Goal: Information Seeking & Learning: Learn about a topic

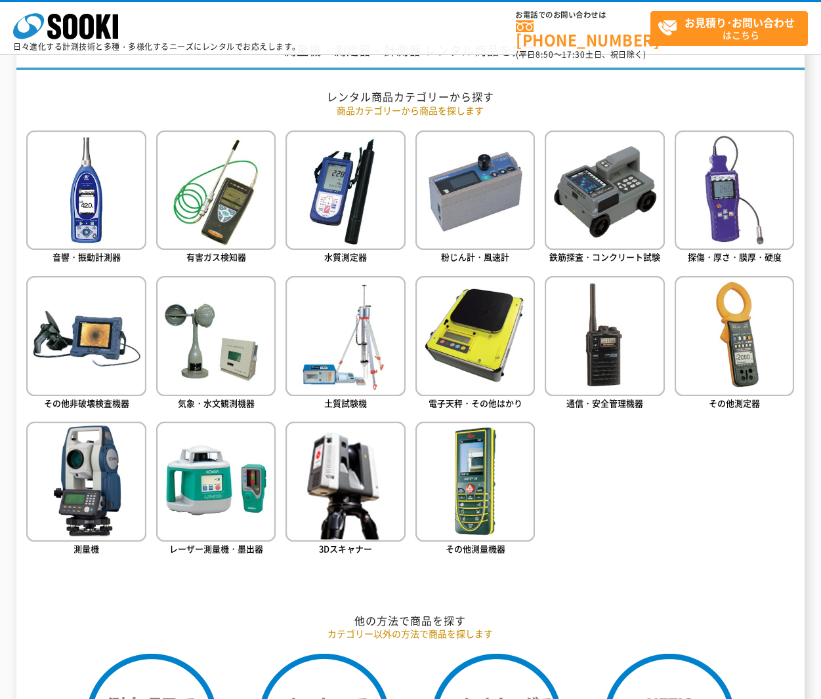
scroll to position [523, 0]
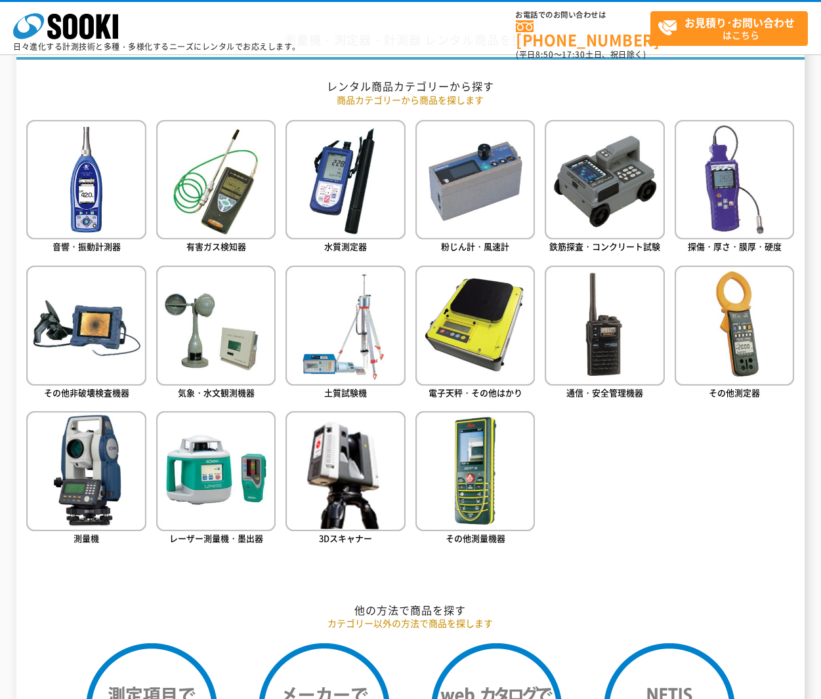
click at [779, 265] on ul "音響・振動計測器 有害ガス検知器 水質測定器 粉じん計・風速計 鉄筋探査・コンクリート試験 探傷・厚さ・膜厚・硬度" at bounding box center [410, 352] width 768 height 464
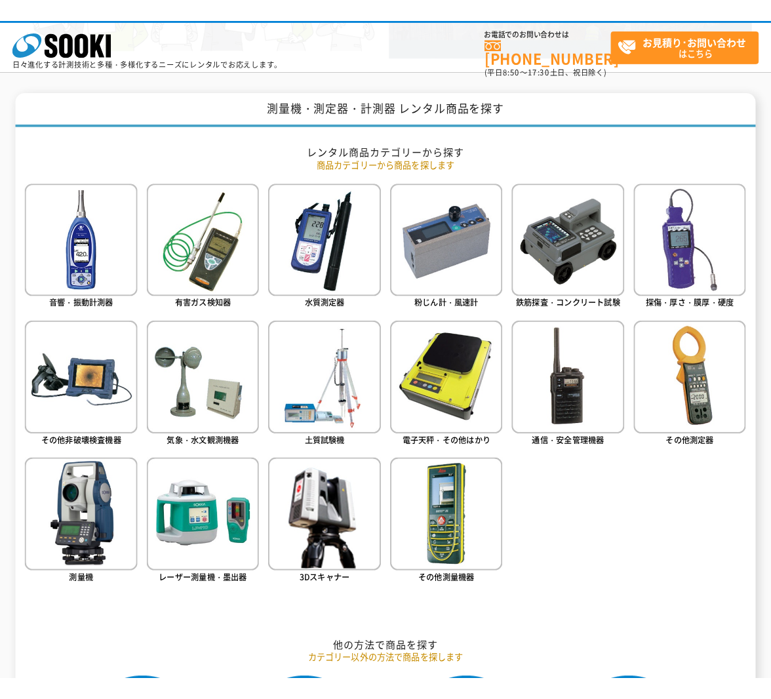
scroll to position [465, 0]
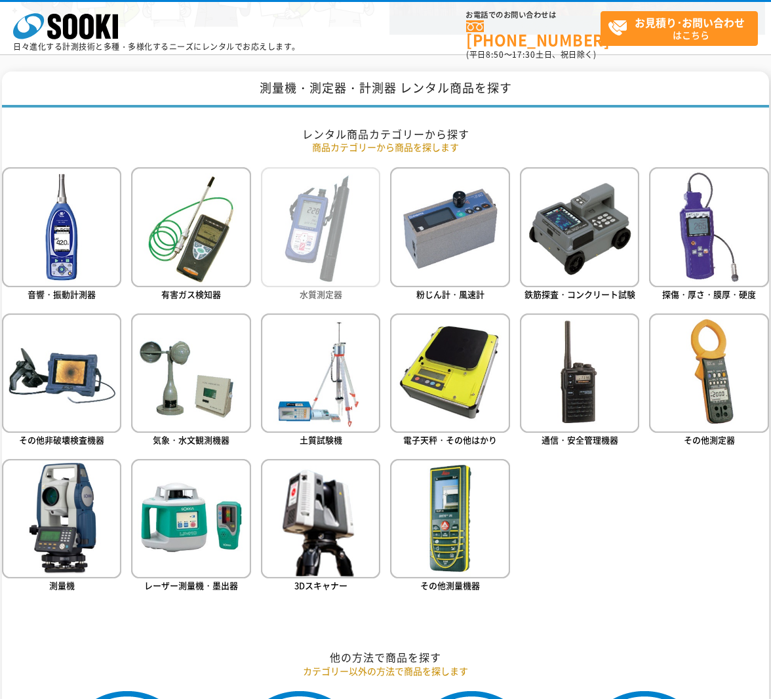
click at [306, 215] on img at bounding box center [320, 226] width 119 height 119
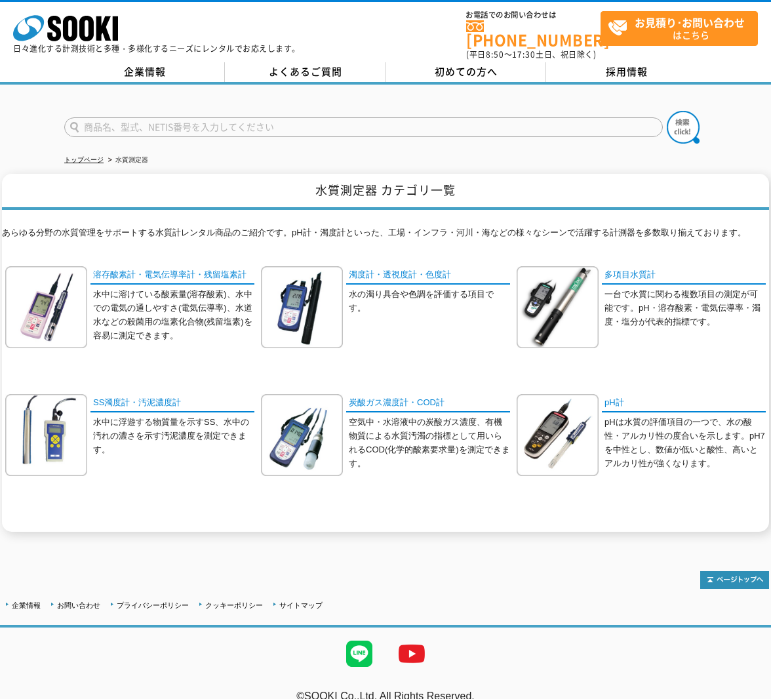
click at [306, 215] on div "あらゆる分野の水質管理をサポートする水質計レンタル商品のご紹介です。pH計・濁度計といった、工場・インフラ・河川・海などの様々なシーンで活躍する計測器を多数取…" at bounding box center [386, 371] width 768 height 322
click at [106, 31] on polygon at bounding box center [103, 28] width 15 height 24
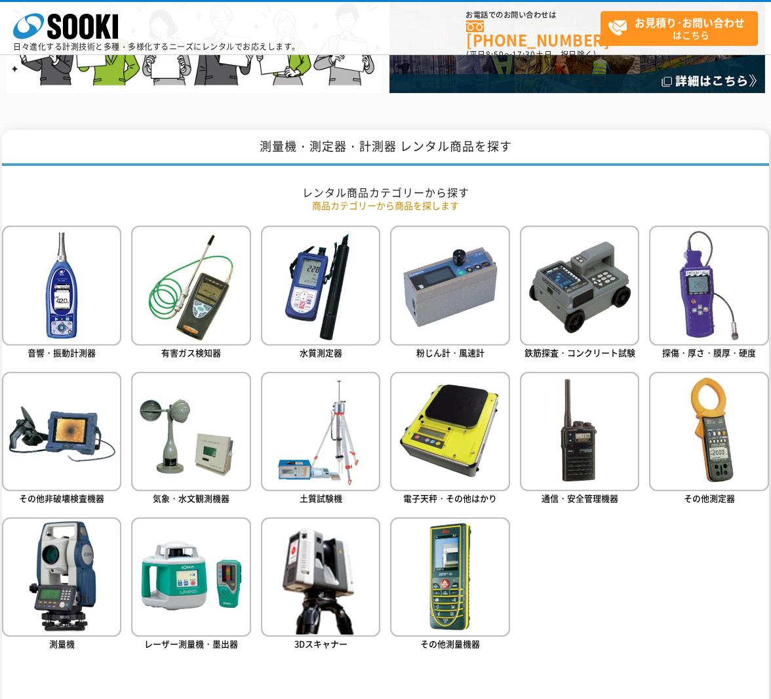
scroll to position [406, 0]
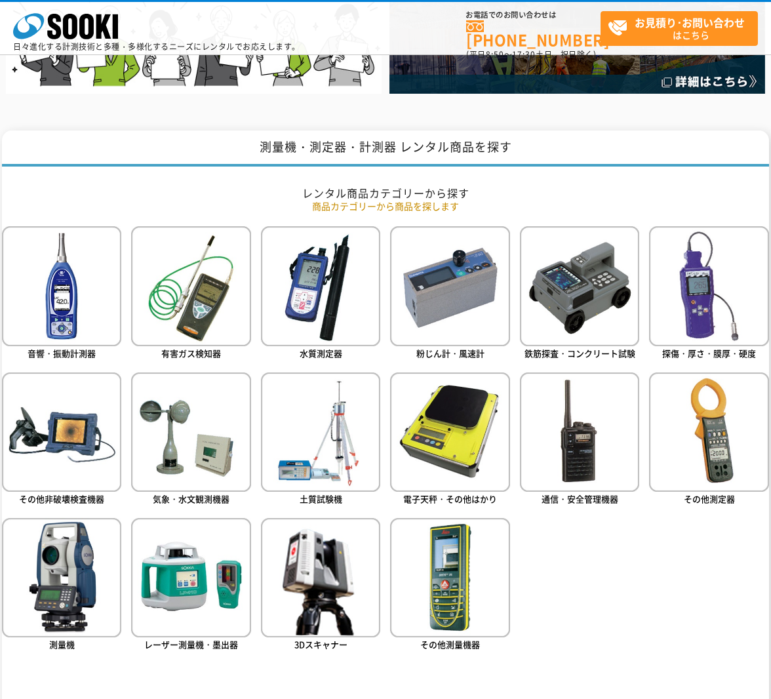
click at [573, 585] on ul "音響・振動計測器 有害ガス検知器 水質測定器 粉じん計・風速計 鉄筋探査・コンクリート試験 探傷・厚さ・膜厚・硬度" at bounding box center [386, 458] width 768 height 464
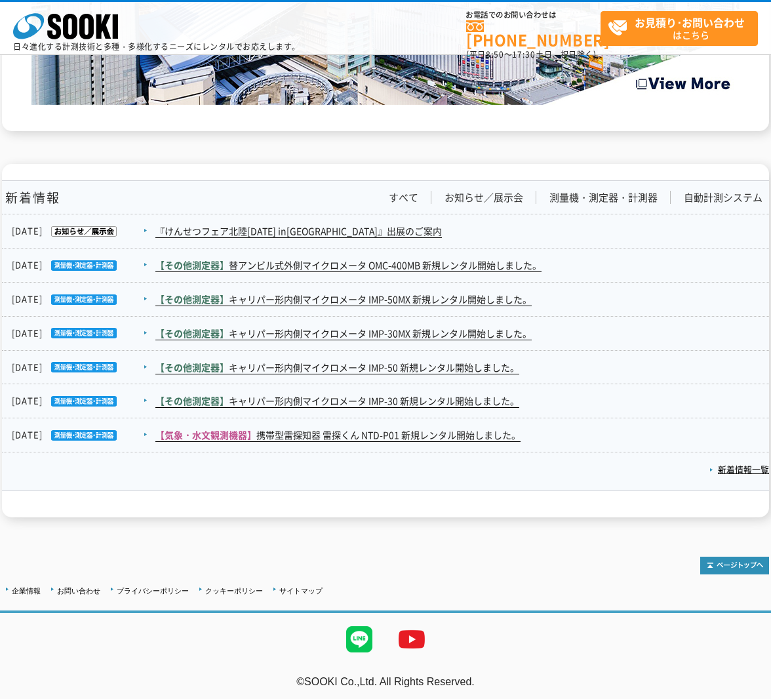
scroll to position [2009, 0]
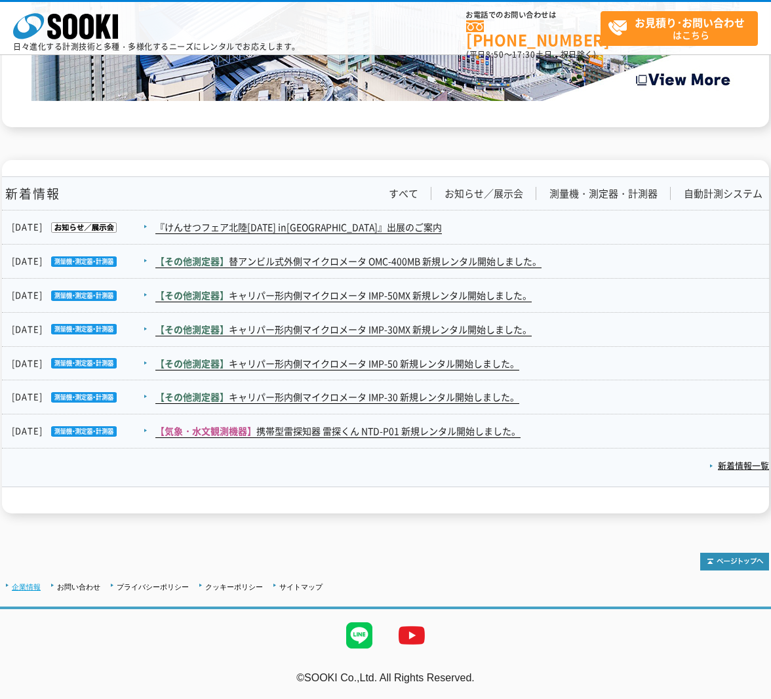
click at [36, 589] on link "企業情報" at bounding box center [26, 587] width 29 height 8
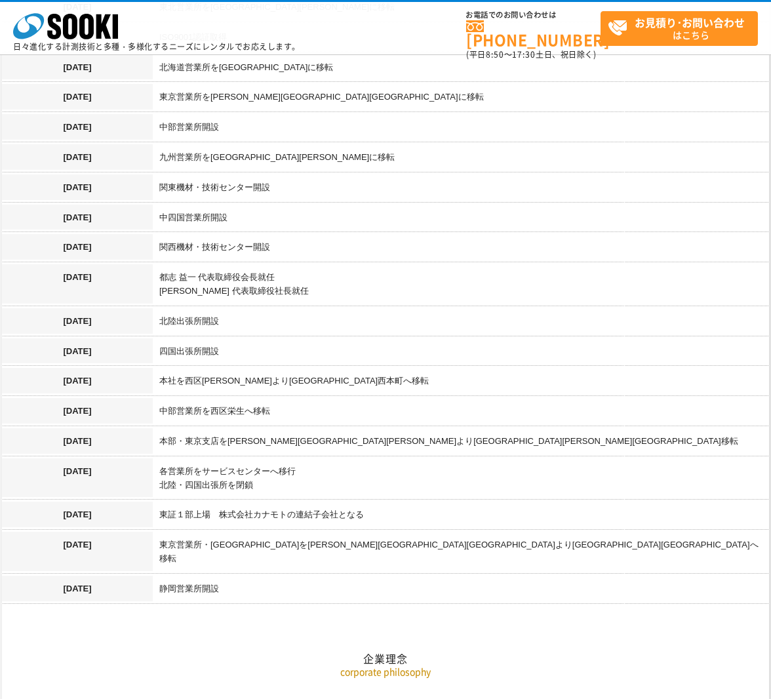
scroll to position [1263, 0]
drag, startPoint x: 253, startPoint y: 501, endPoint x: 321, endPoint y: 504, distance: 67.7
click at [321, 504] on td "東証１部上場　株式会社カナモトの連結子会社となる" at bounding box center [461, 516] width 617 height 30
drag, startPoint x: 321, startPoint y: 504, endPoint x: 361, endPoint y: 541, distance: 54.8
click at [361, 541] on h2 "企業理念" at bounding box center [386, 592] width 768 height 145
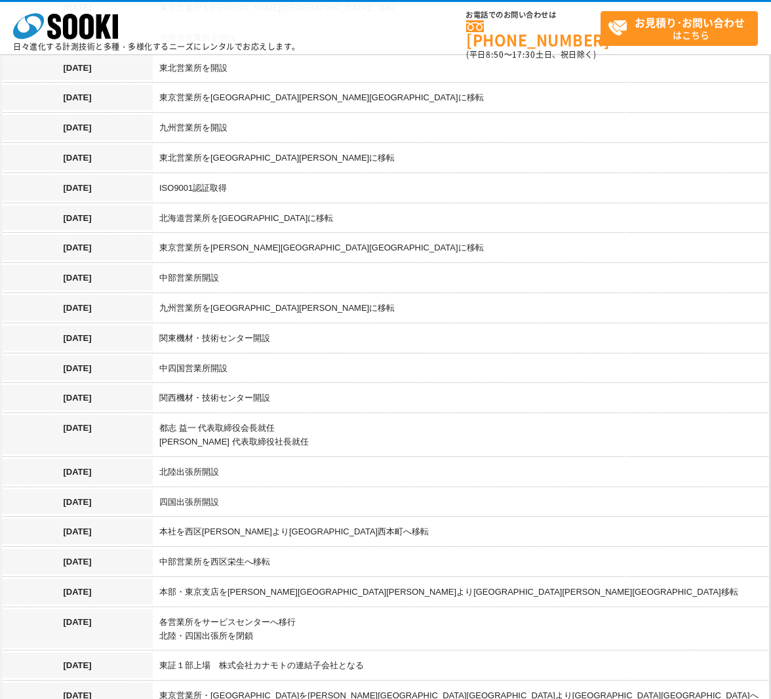
scroll to position [1110, 0]
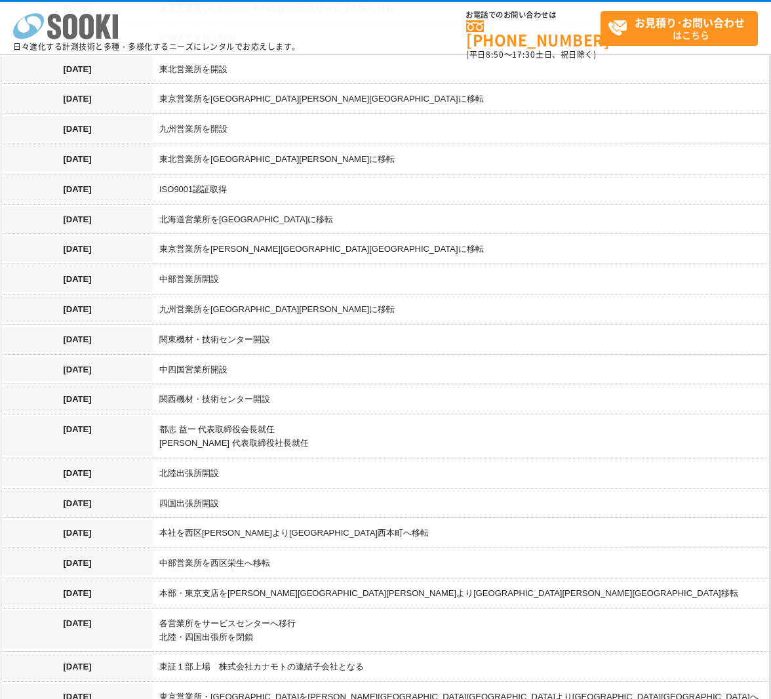
click at [60, 22] on icon "株式会社 ソーキ" at bounding box center [65, 26] width 105 height 26
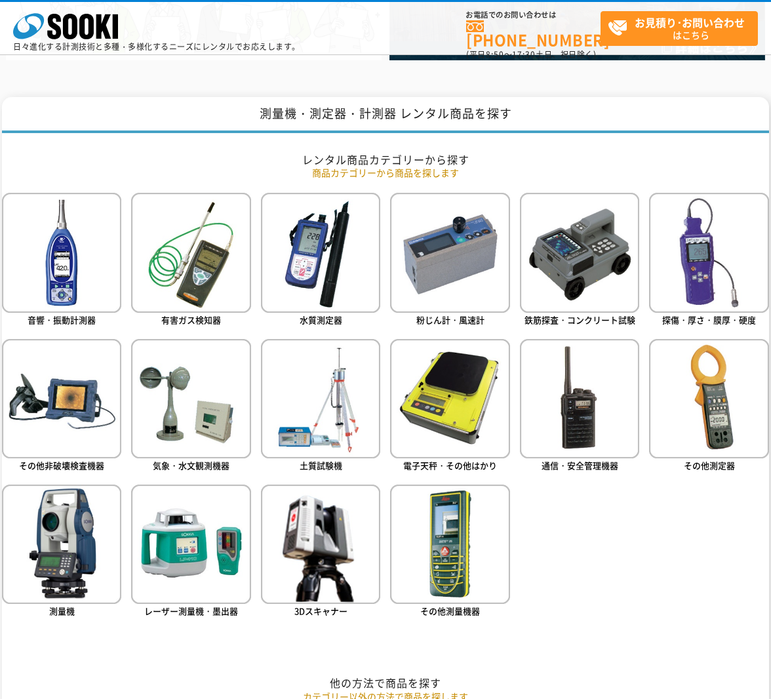
scroll to position [439, 0]
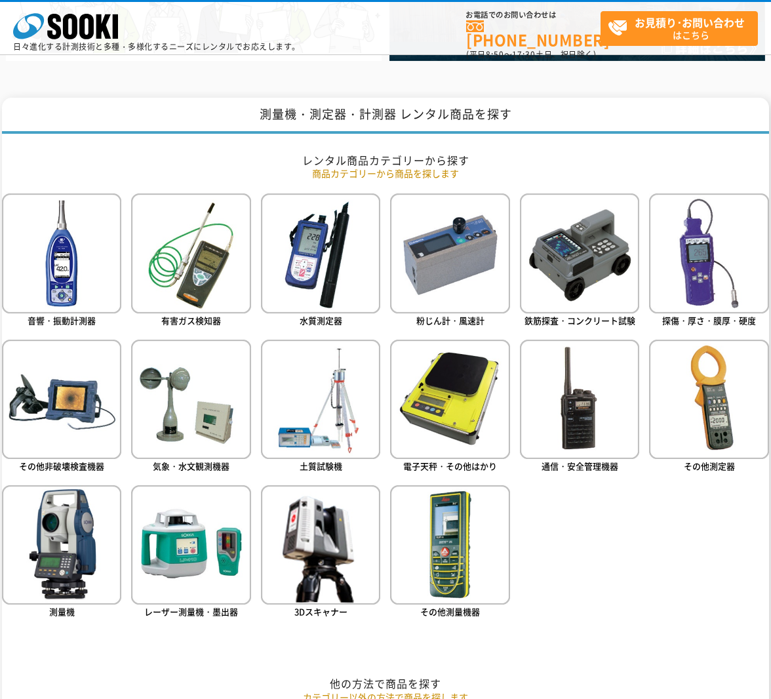
click at [747, 110] on h1 "測量機・測定器・計測器 レンタル商品を探す" at bounding box center [386, 116] width 768 height 36
